Goal: Information Seeking & Learning: Learn about a topic

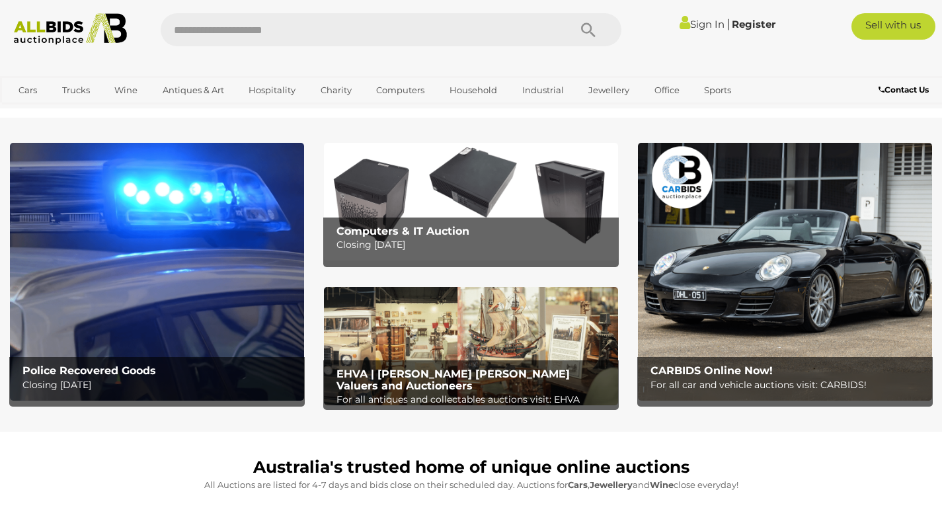
click at [259, 28] on input "text" at bounding box center [359, 29] width 396 height 33
type input "*******"
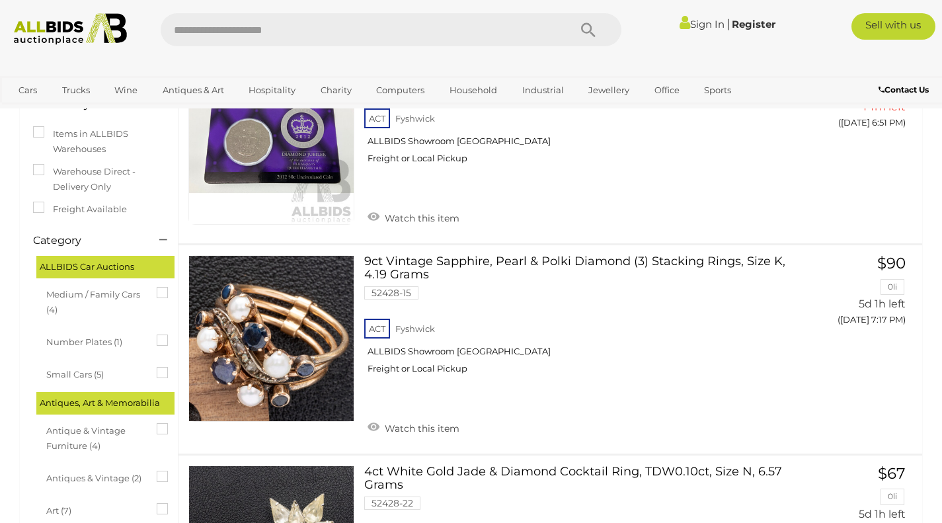
scroll to position [154, 0]
click at [289, 376] on img at bounding box center [271, 337] width 165 height 165
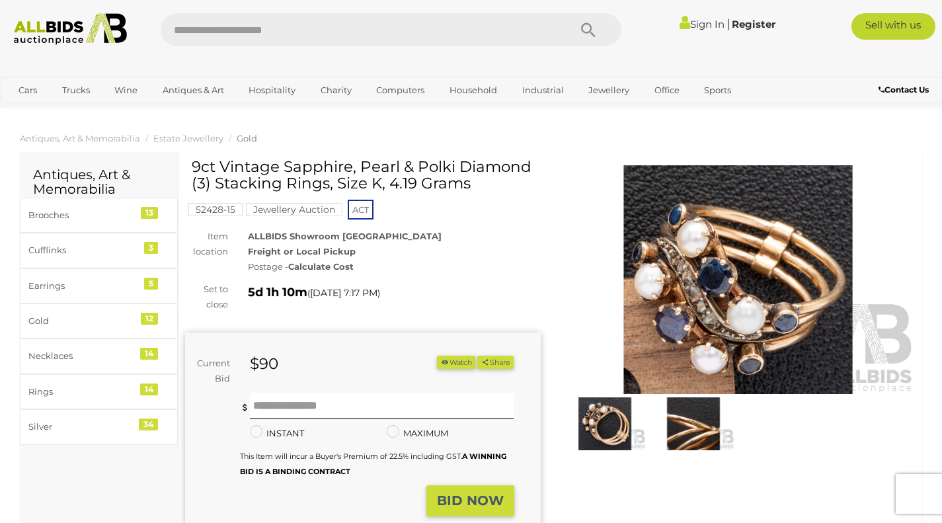
click at [603, 427] on img at bounding box center [605, 423] width 82 height 53
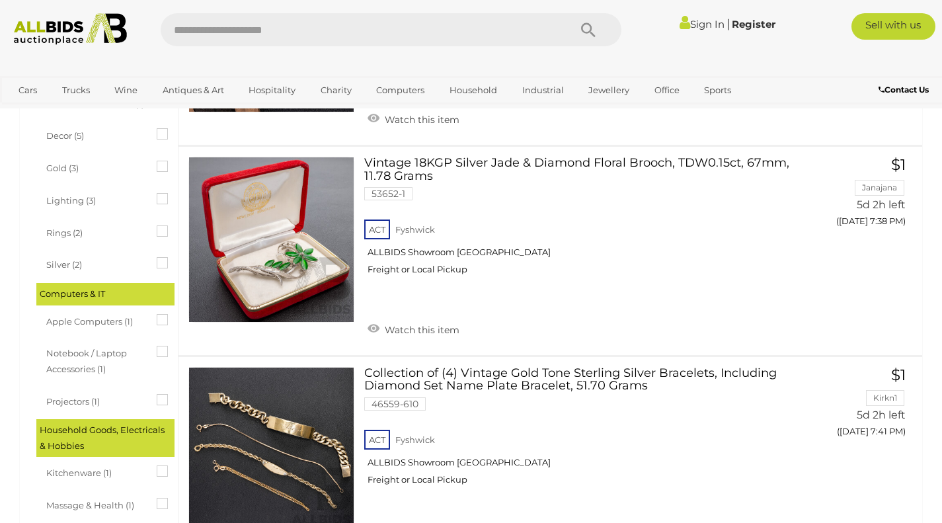
scroll to position [673, 0]
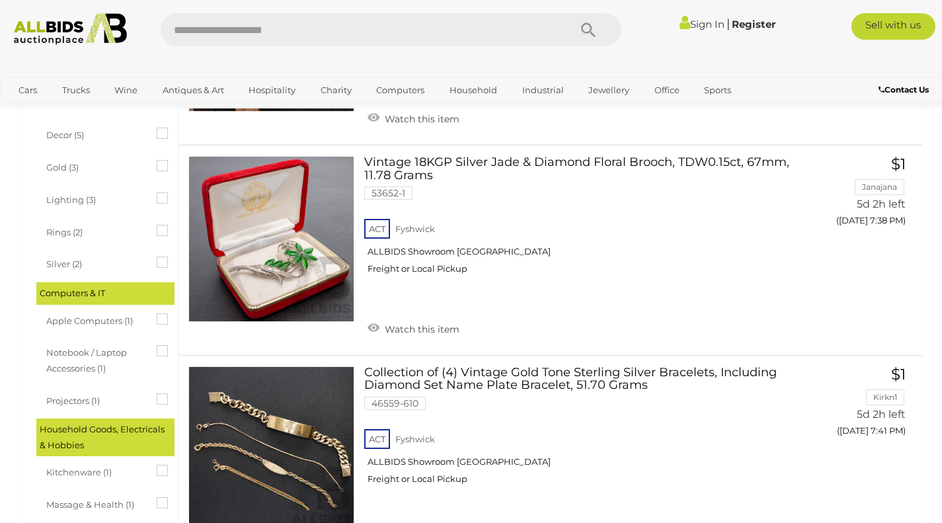
click at [278, 267] on link at bounding box center [271, 239] width 166 height 166
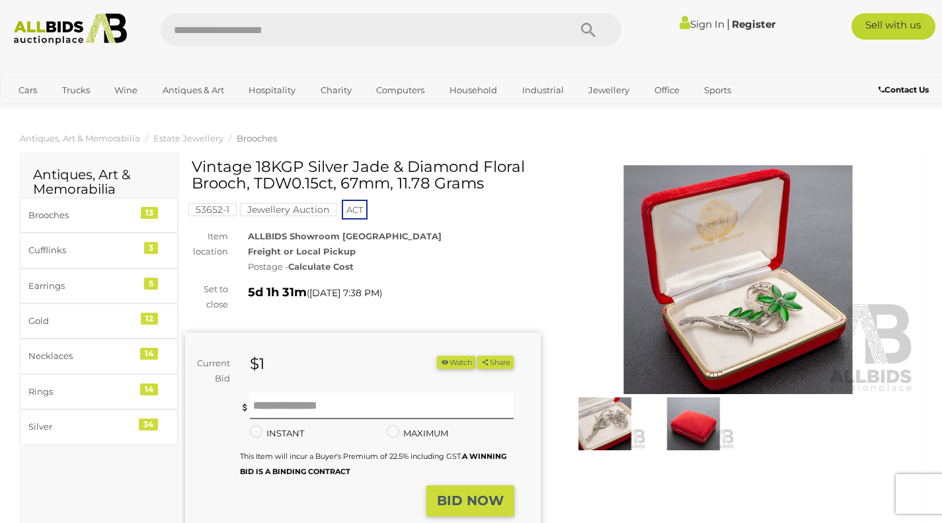
click at [717, 328] on img at bounding box center [739, 279] width 356 height 229
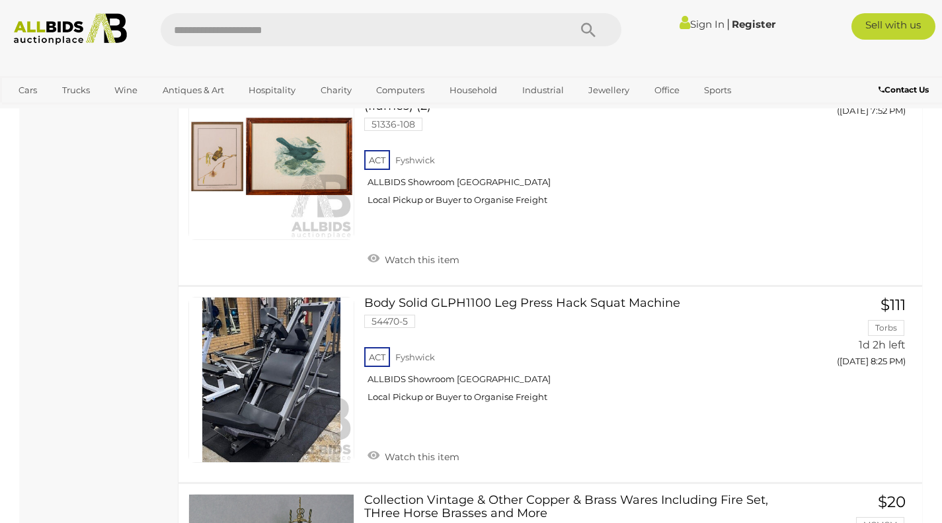
scroll to position [5087, 0]
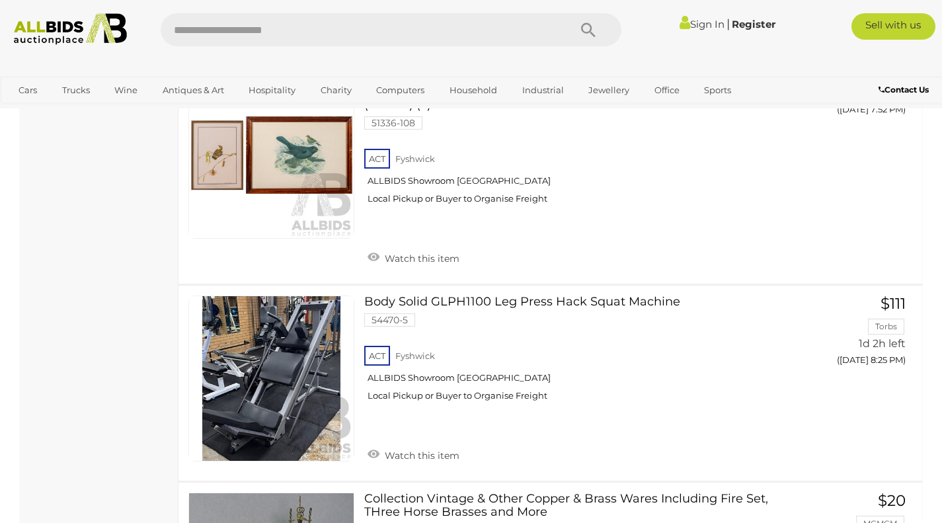
click at [268, 358] on link at bounding box center [271, 379] width 166 height 166
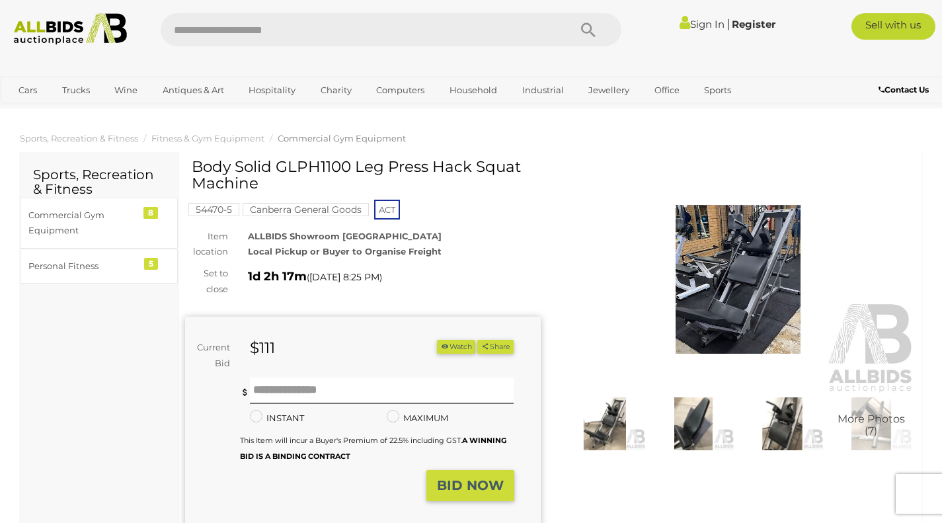
click at [717, 93] on link "Sports" at bounding box center [718, 90] width 44 height 22
click at [0, 0] on link "Fitness & Gym Equipment" at bounding box center [0, 0] width 0 height 0
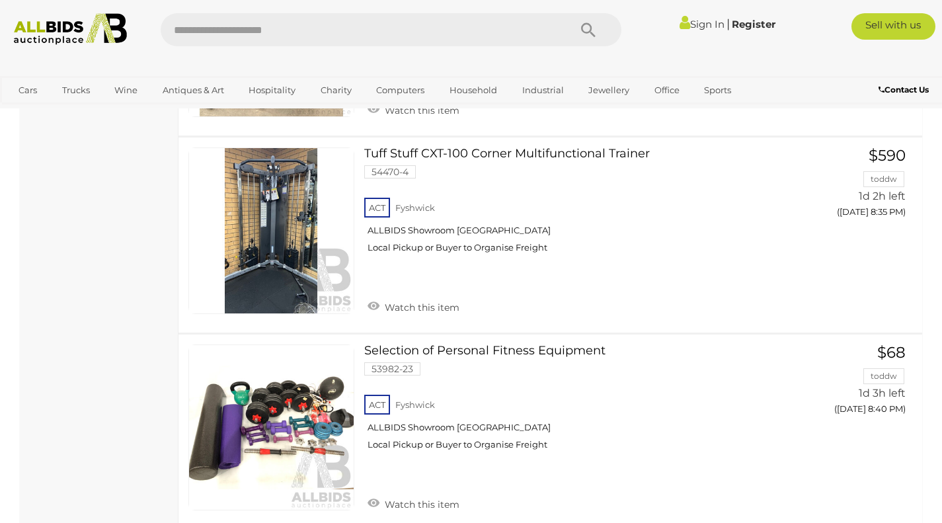
scroll to position [1700, 0]
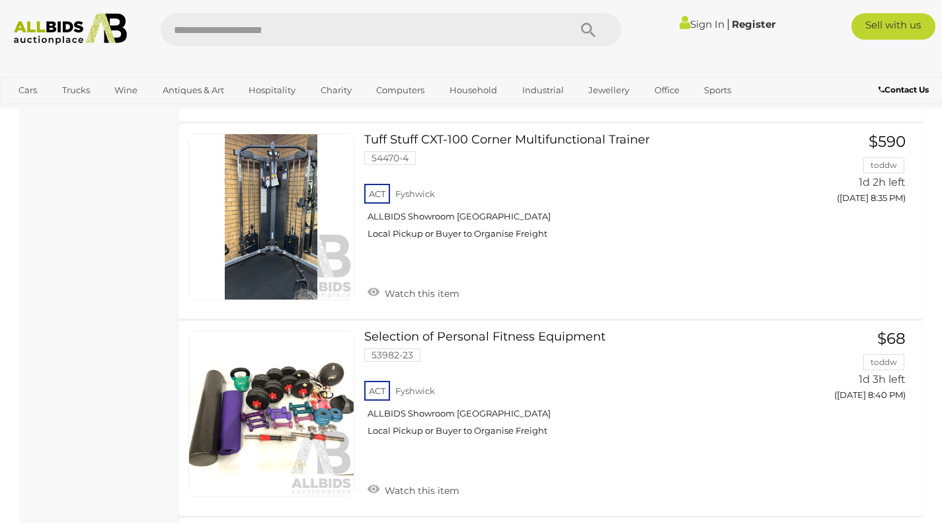
click at [283, 204] on link at bounding box center [271, 217] width 166 height 166
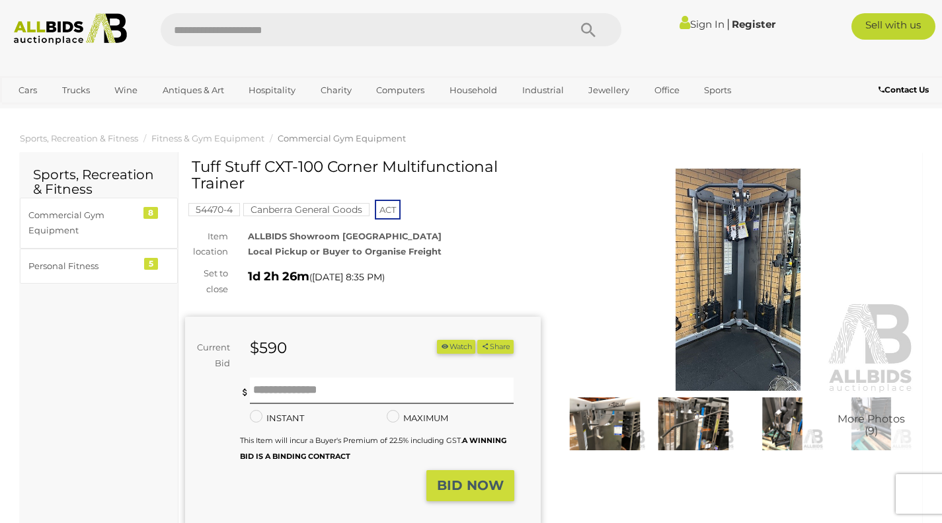
click at [758, 330] on img at bounding box center [739, 279] width 356 height 229
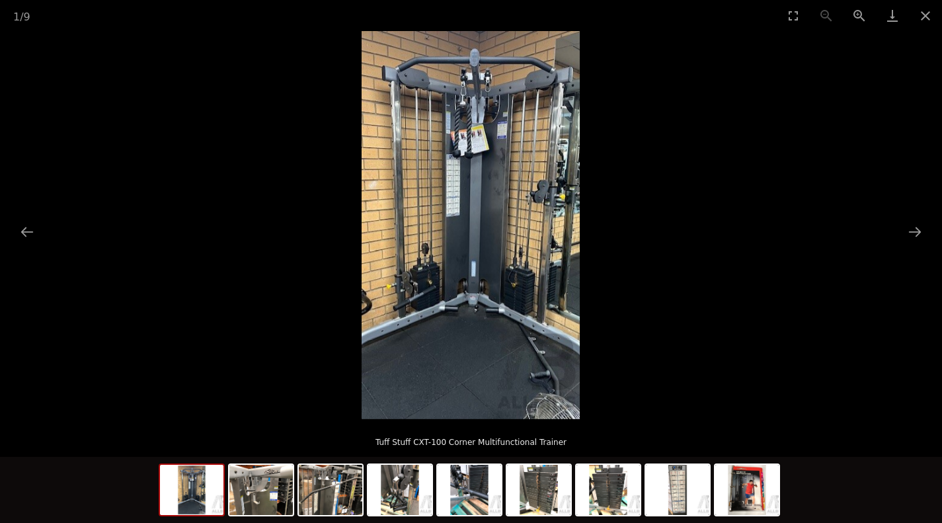
click at [915, 235] on button "Next slide" at bounding box center [915, 232] width 28 height 26
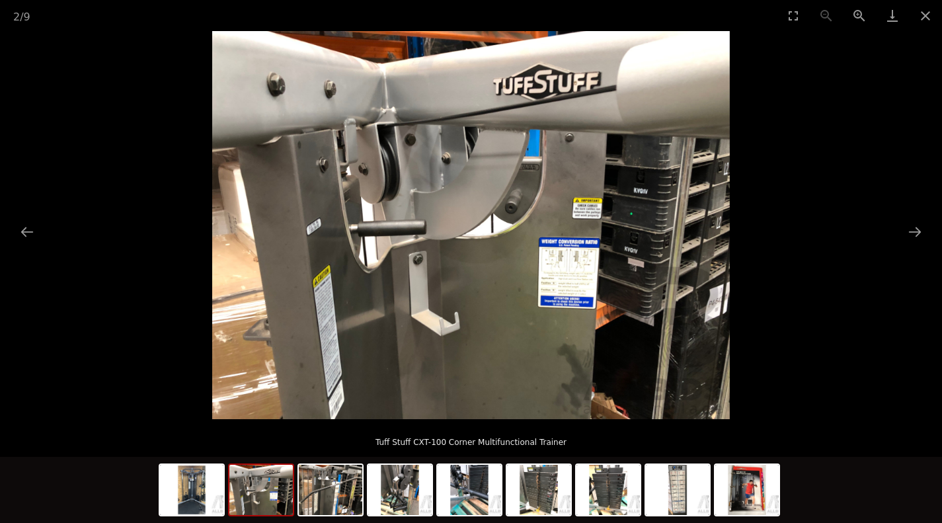
click at [913, 238] on button "Next slide" at bounding box center [915, 232] width 28 height 26
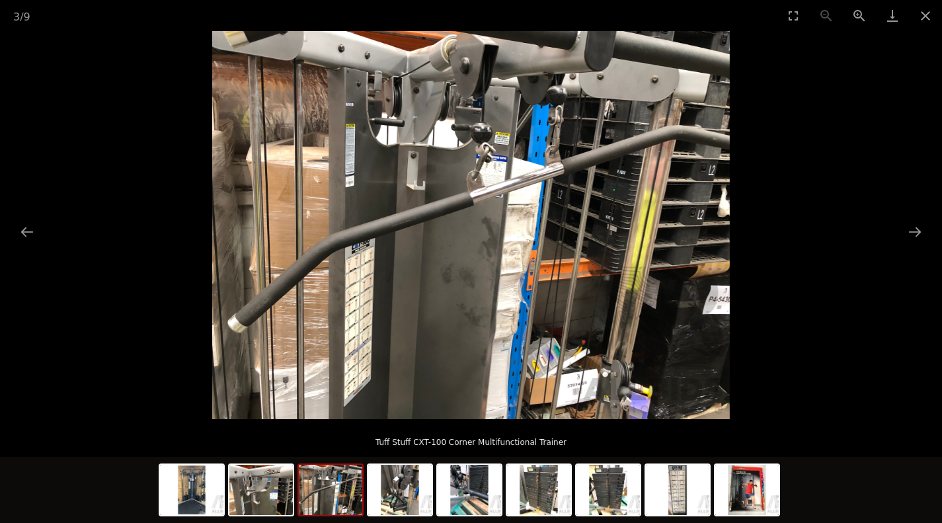
click at [930, 233] on picture at bounding box center [471, 225] width 942 height 388
